Goal: Communication & Community: Ask a question

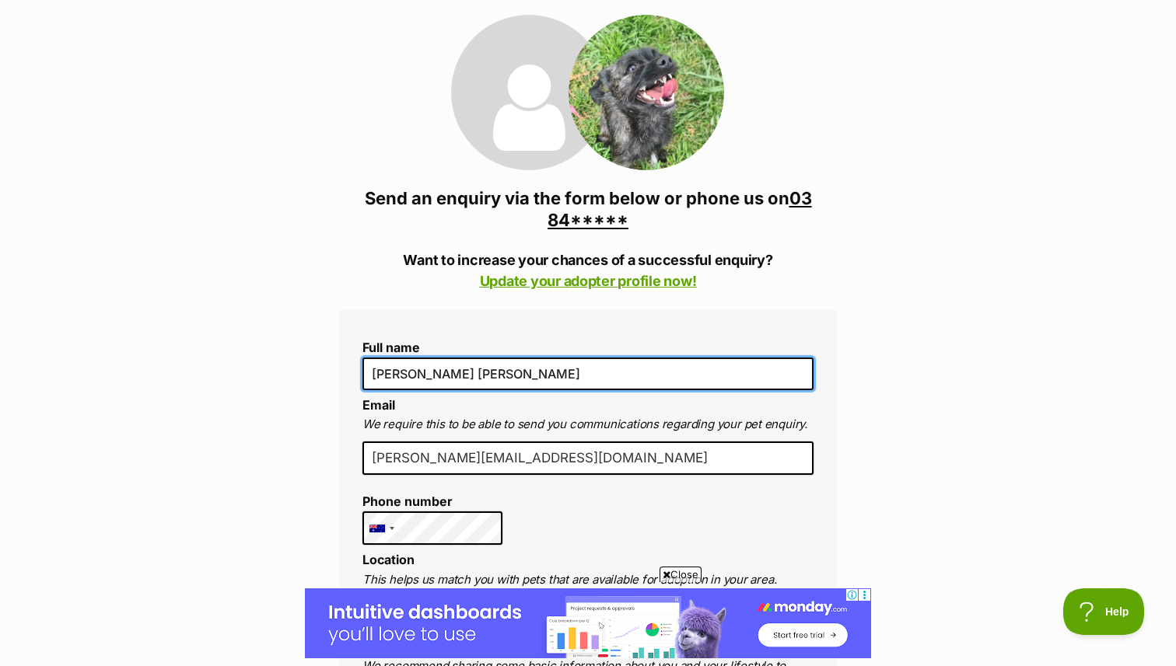
drag, startPoint x: 483, startPoint y: 379, endPoint x: 406, endPoint y: 374, distance: 77.1
click at [406, 374] on input "[PERSON_NAME] [PERSON_NAME]" at bounding box center [587, 374] width 451 height 33
type input "Sara Ricupito"
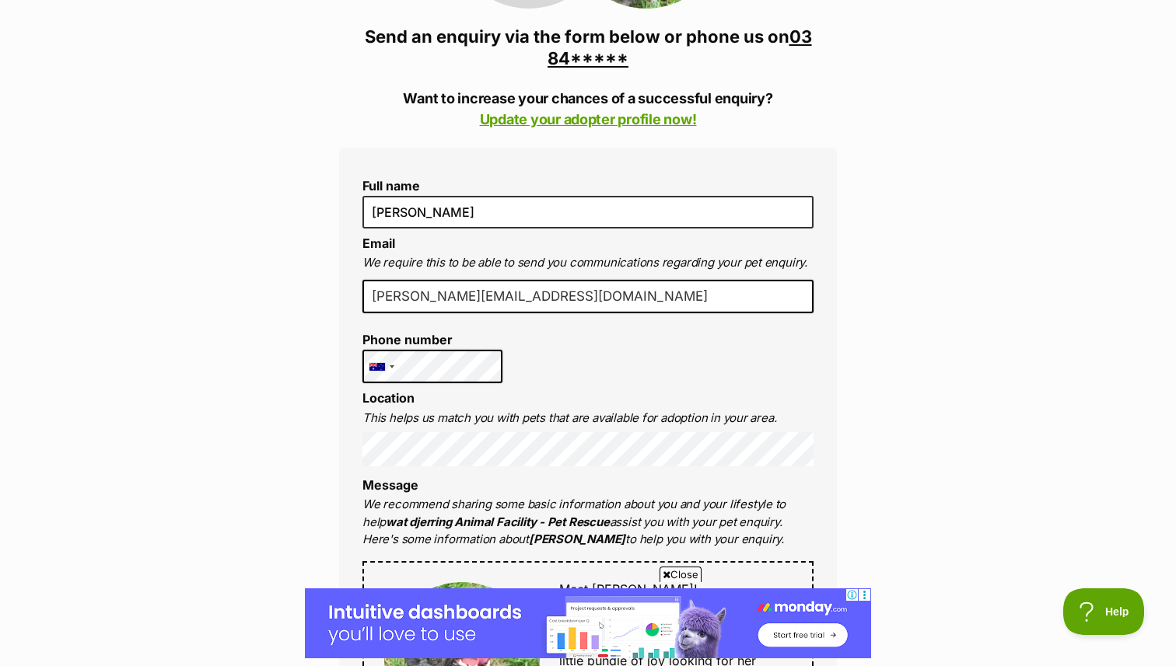
scroll to position [365, 0]
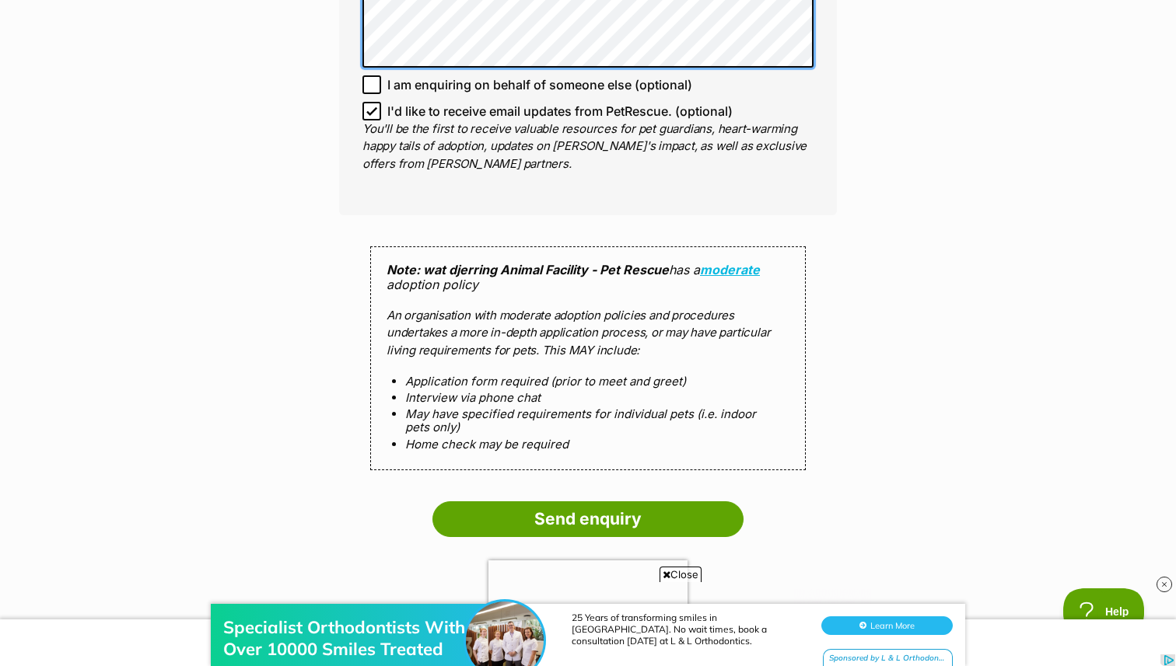
scroll to position [1337, 0]
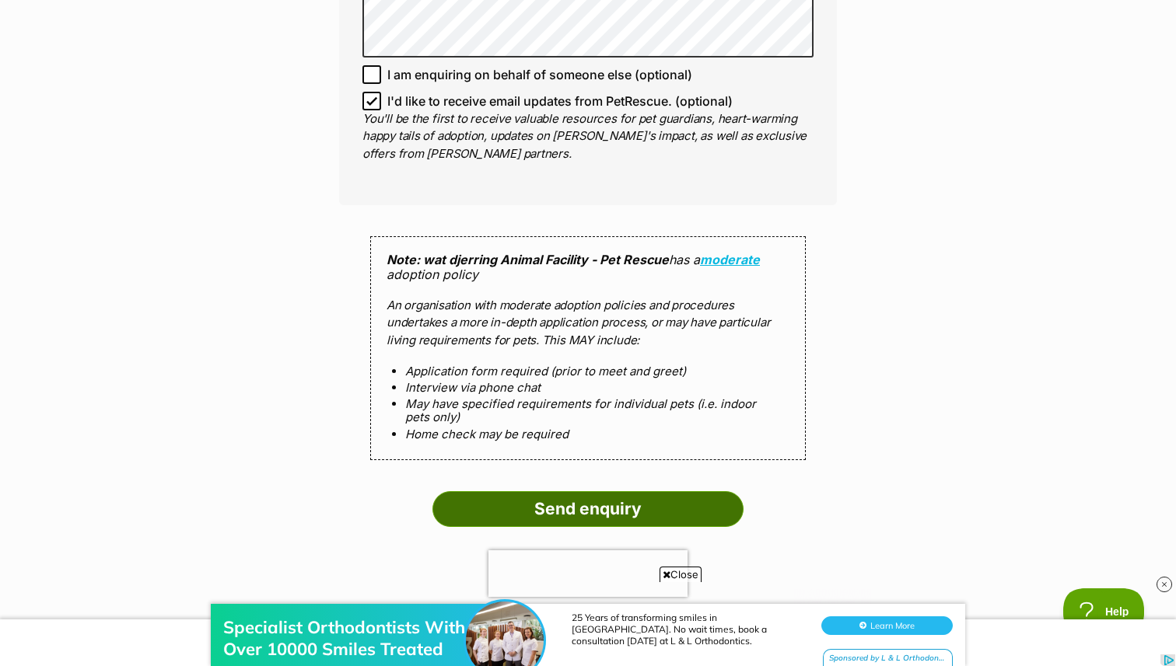
click at [617, 491] on input "Send enquiry" at bounding box center [587, 509] width 311 height 36
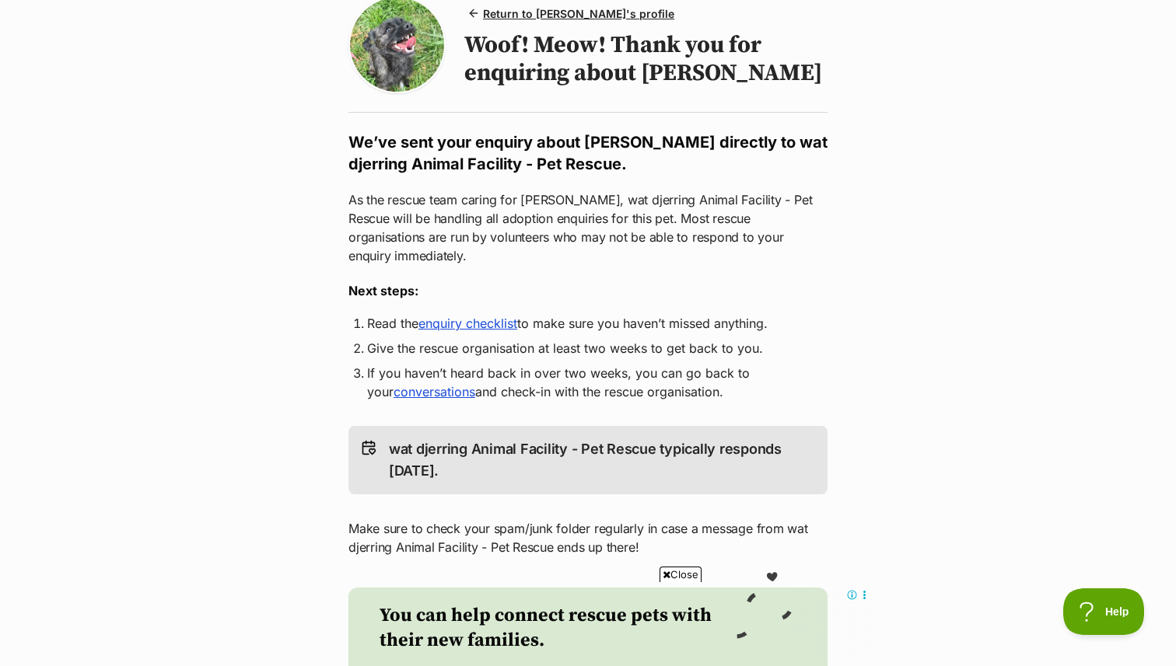
scroll to position [145, 0]
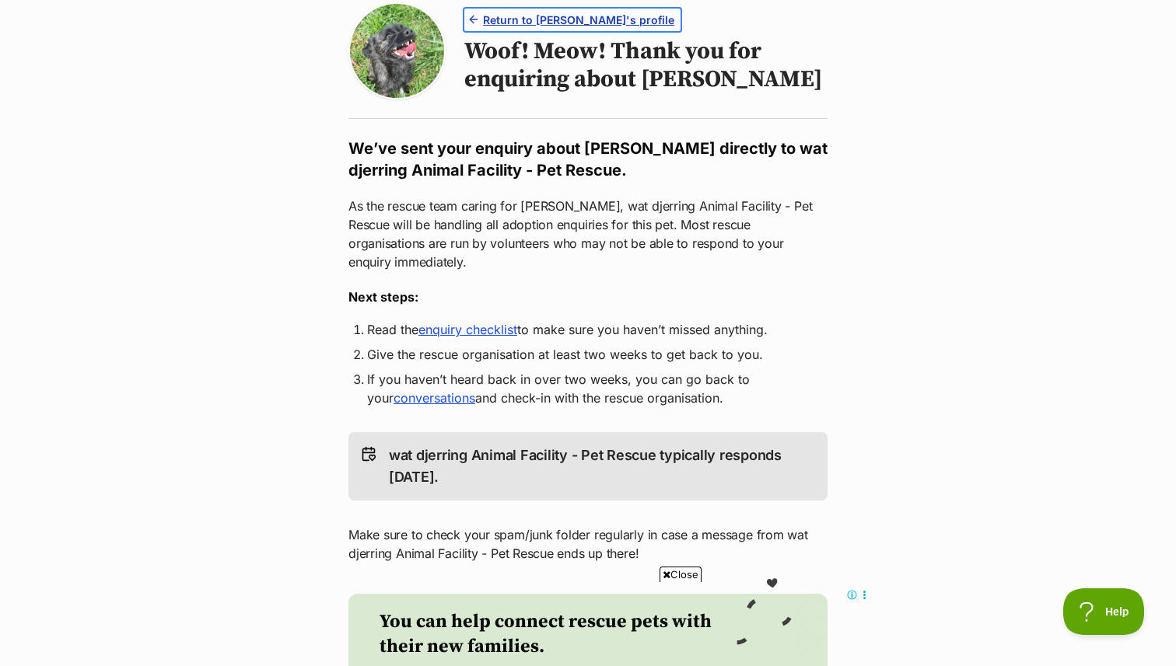
click at [515, 28] on link "Return to Saoirse's profile" at bounding box center [572, 20] width 216 height 23
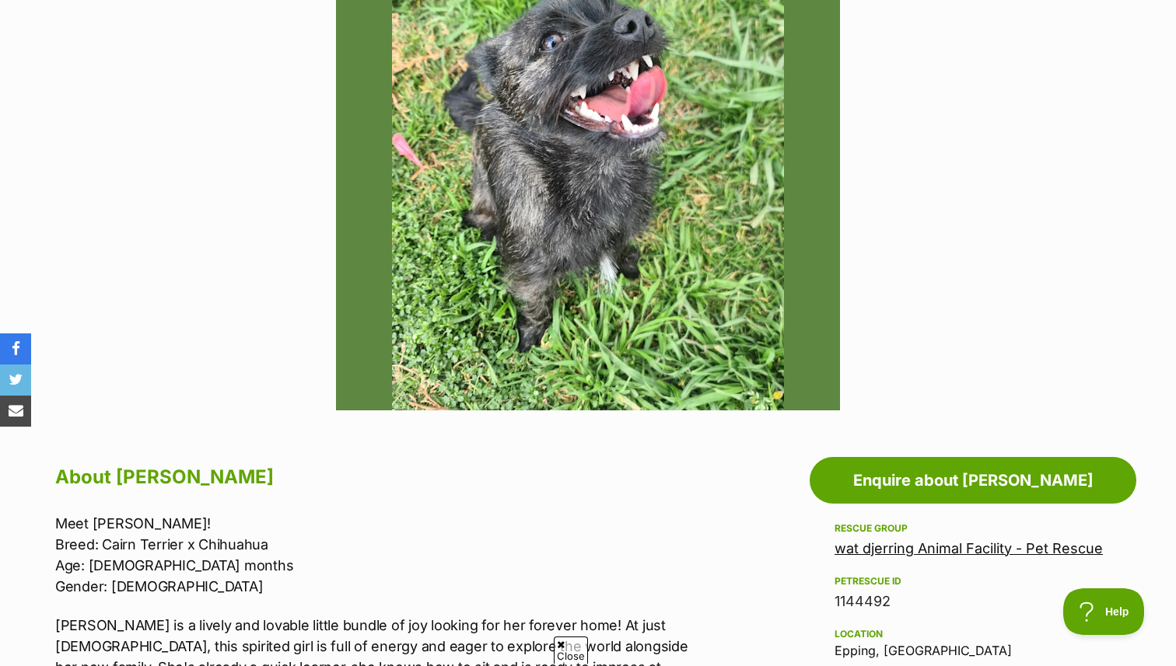
scroll to position [405, 0]
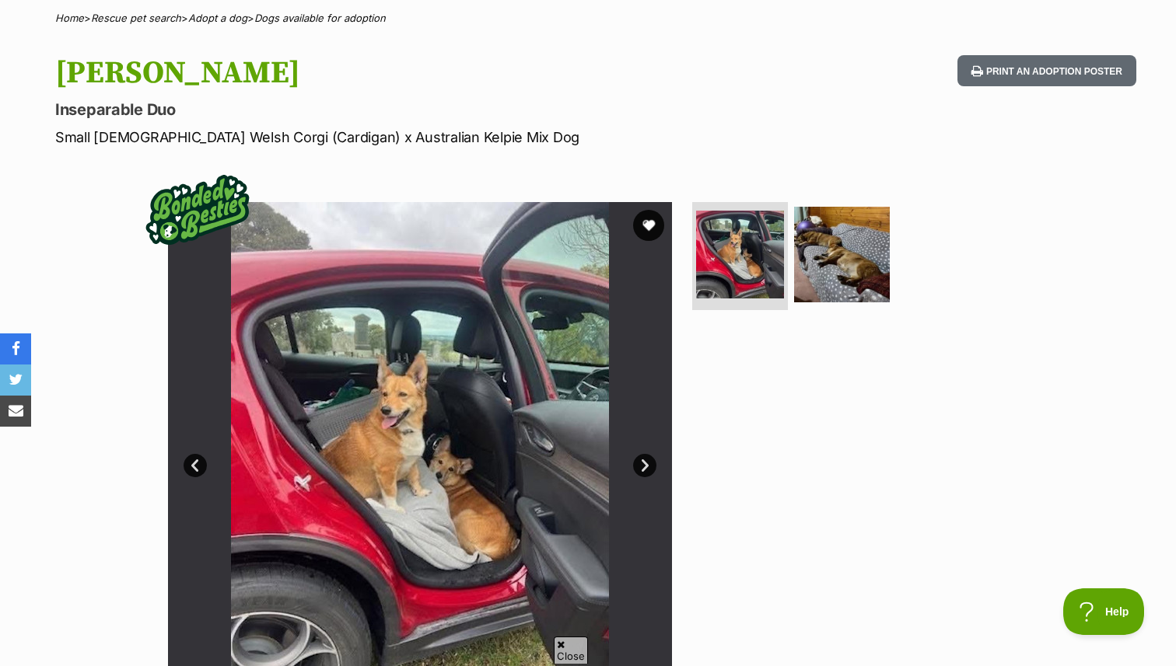
scroll to position [123, 0]
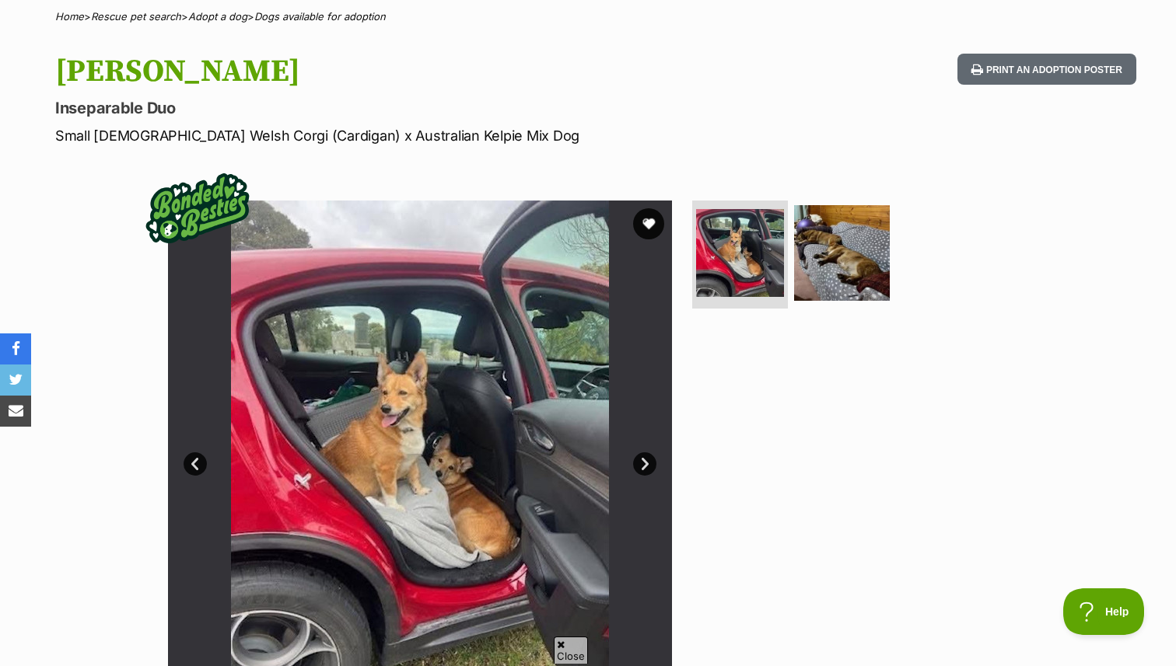
click at [877, 252] on img at bounding box center [842, 253] width 96 height 96
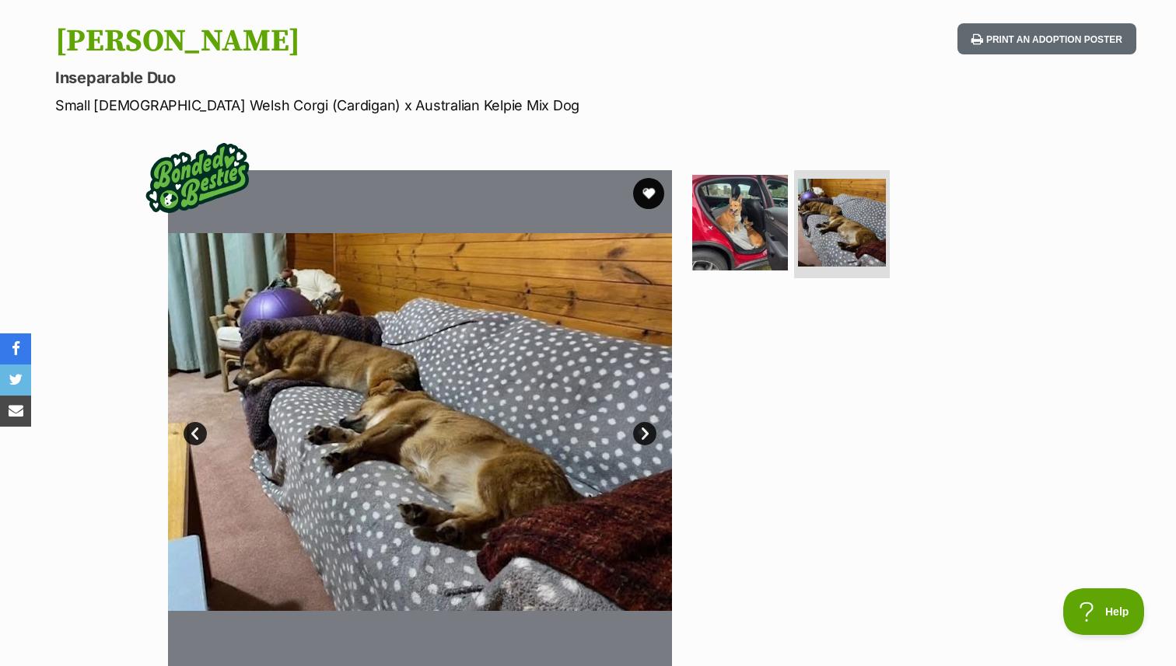
scroll to position [0, 0]
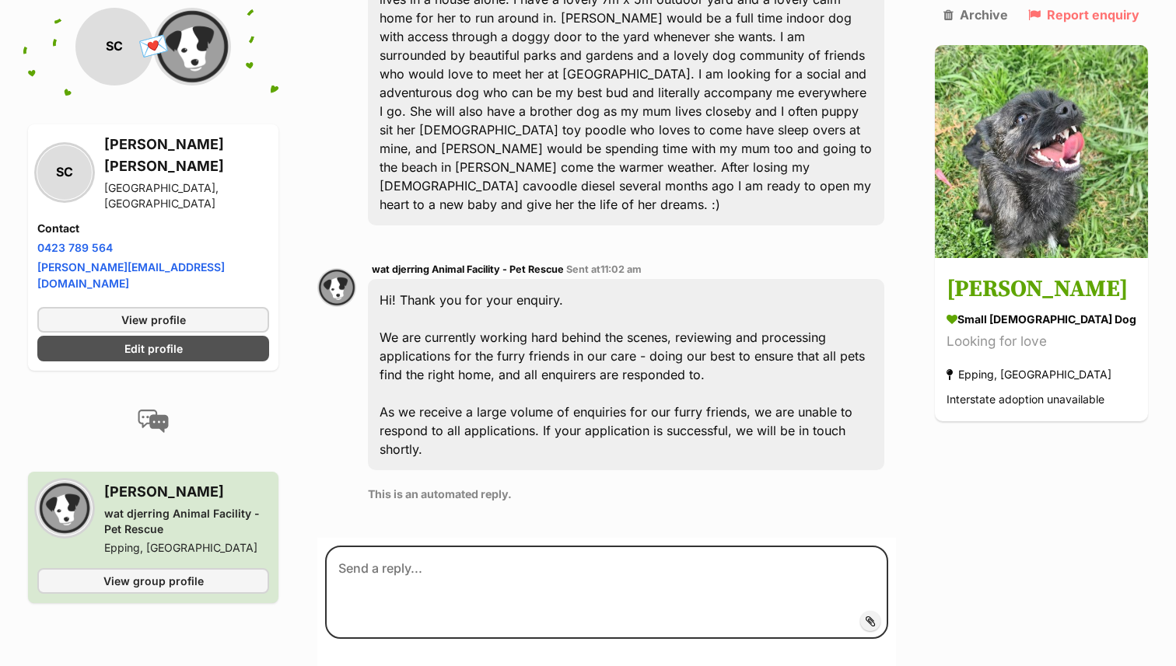
scroll to position [549, 0]
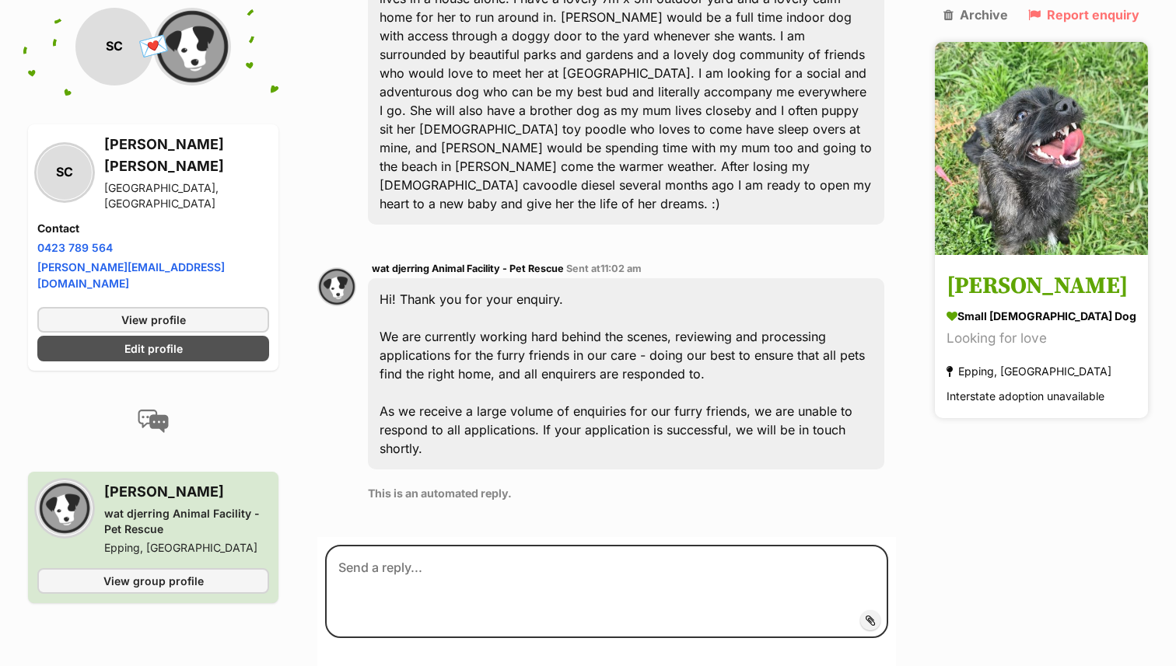
click at [996, 132] on img at bounding box center [1041, 148] width 213 height 213
